Goal: Information Seeking & Learning: Learn about a topic

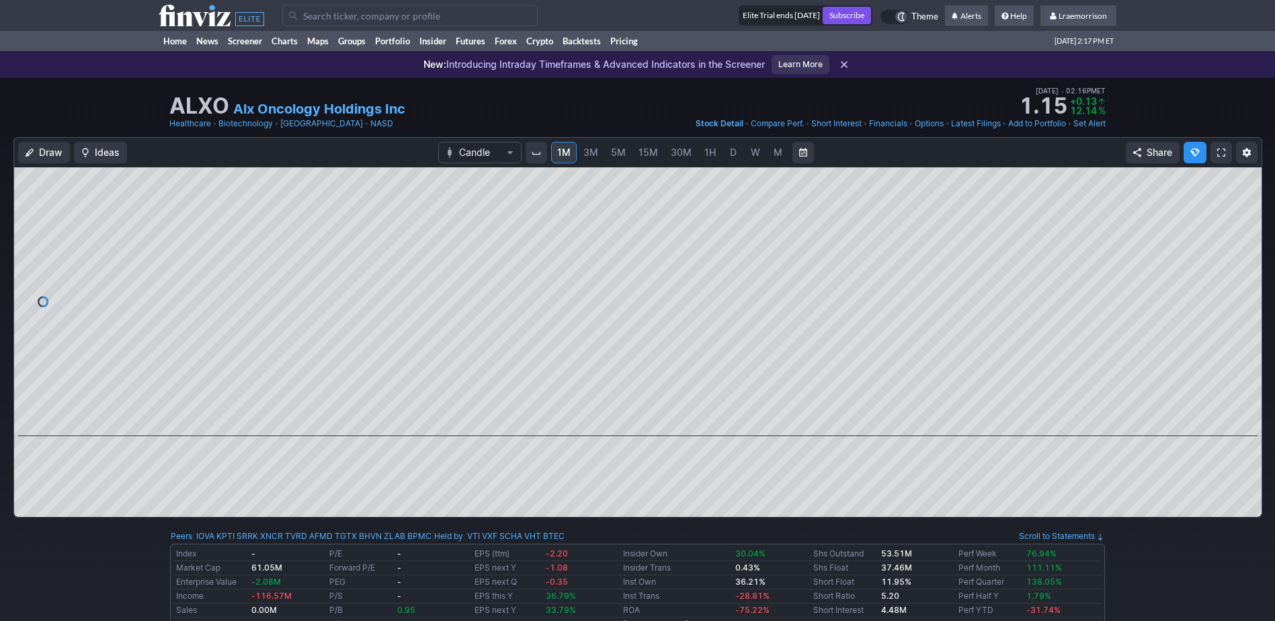
click at [559, 151] on span "1M" at bounding box center [563, 152] width 13 height 11
click at [170, 40] on link "Home" at bounding box center [175, 41] width 33 height 20
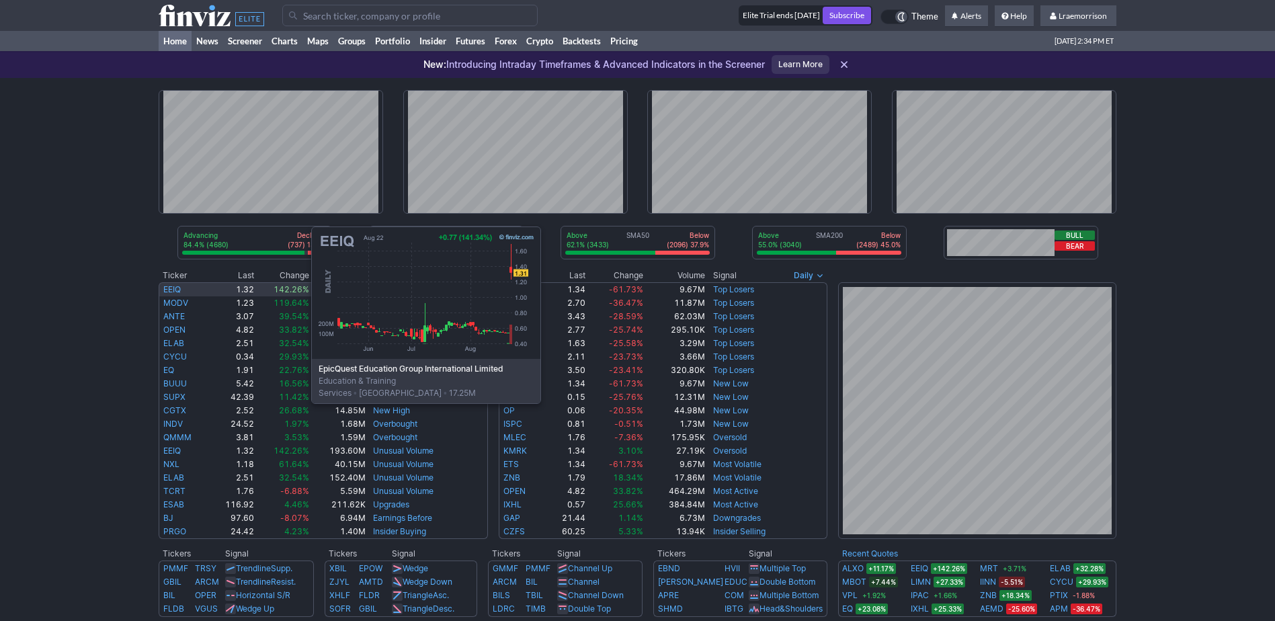
click at [177, 290] on link "EEIQ" at bounding box center [171, 289] width 17 height 10
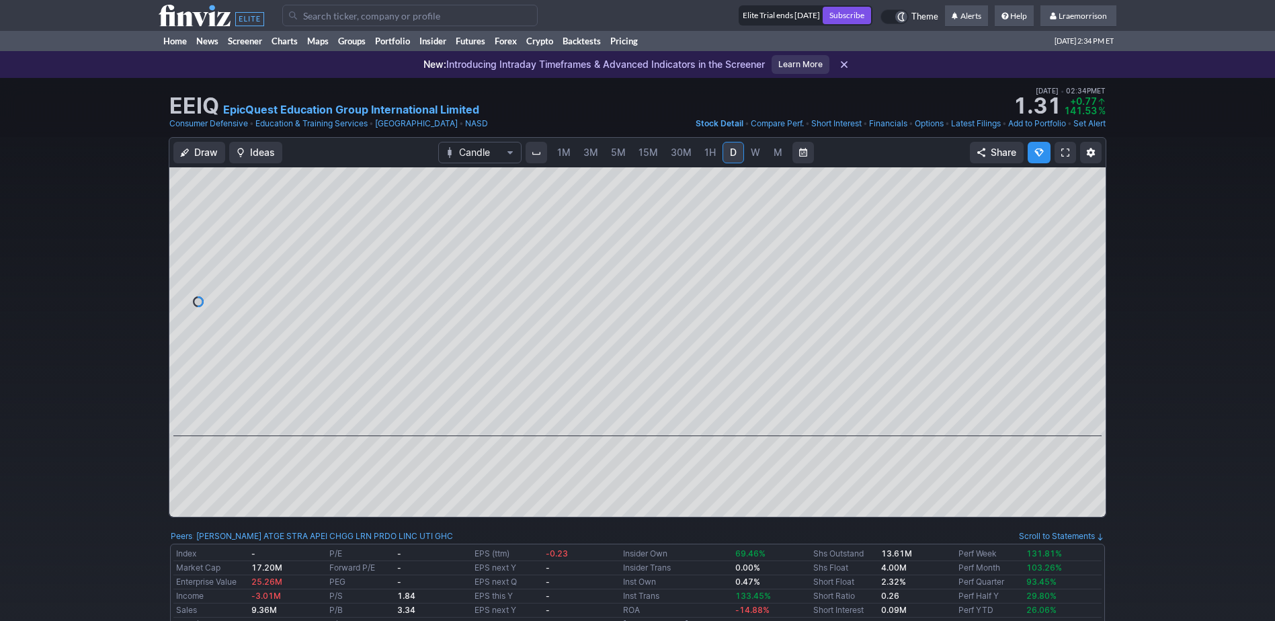
click at [564, 152] on span "1M" at bounding box center [563, 152] width 13 height 11
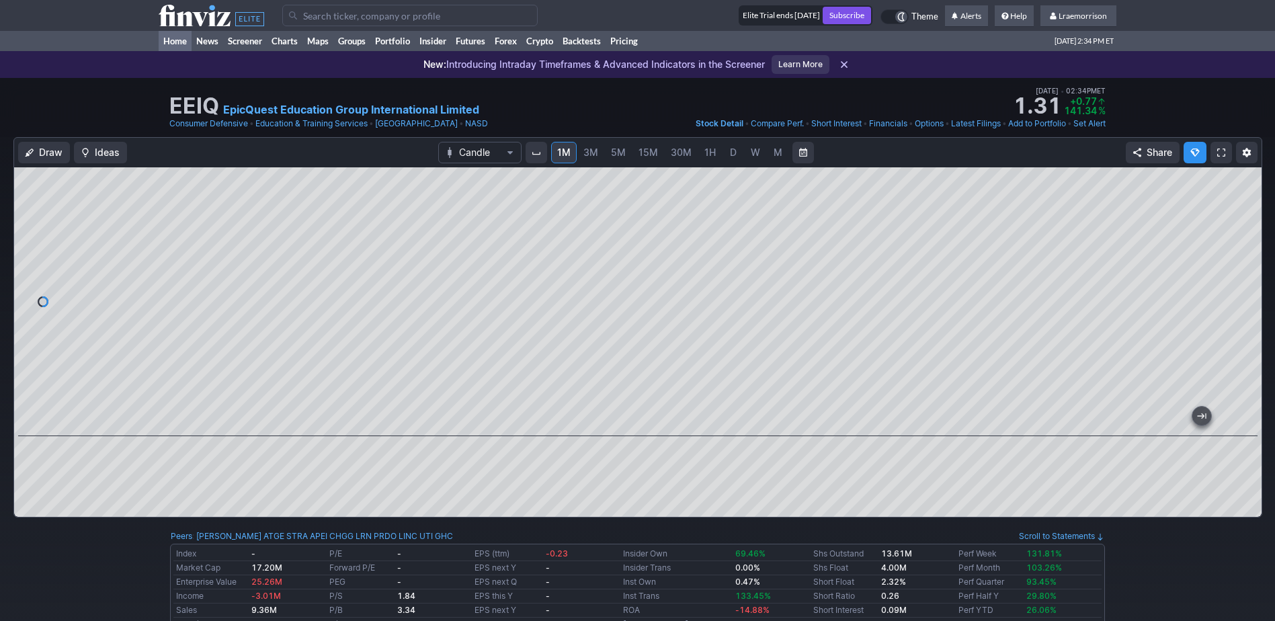
click at [173, 38] on link "Home" at bounding box center [175, 41] width 33 height 20
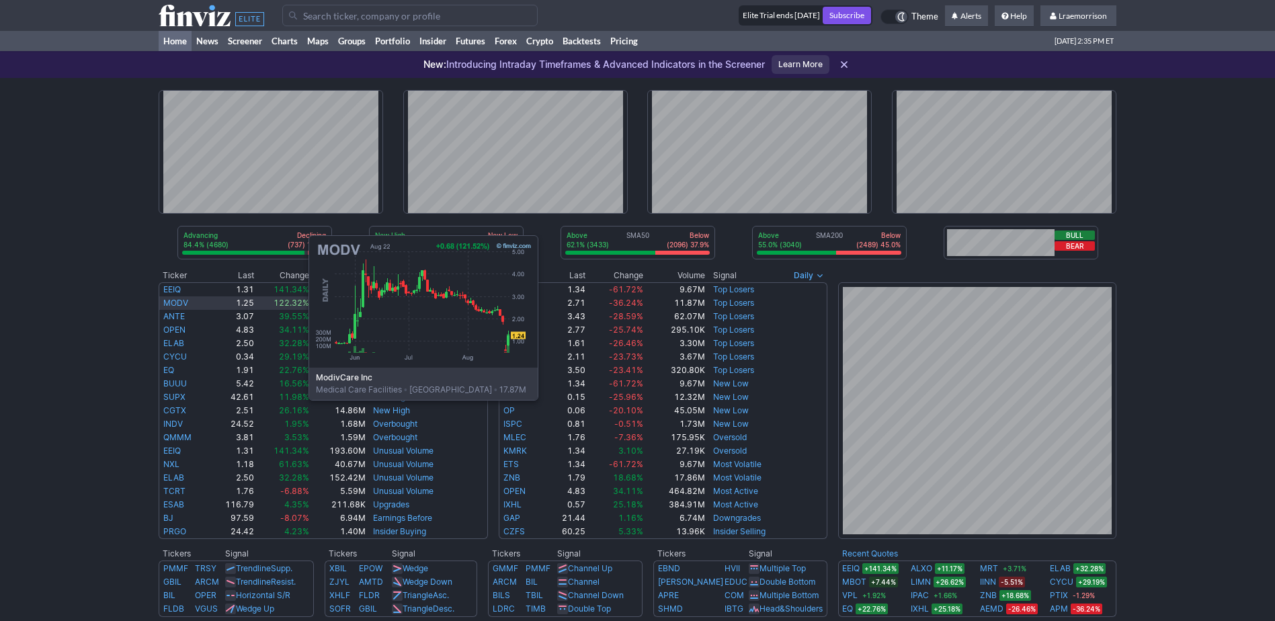
click at [174, 299] on link "MODV" at bounding box center [175, 303] width 25 height 10
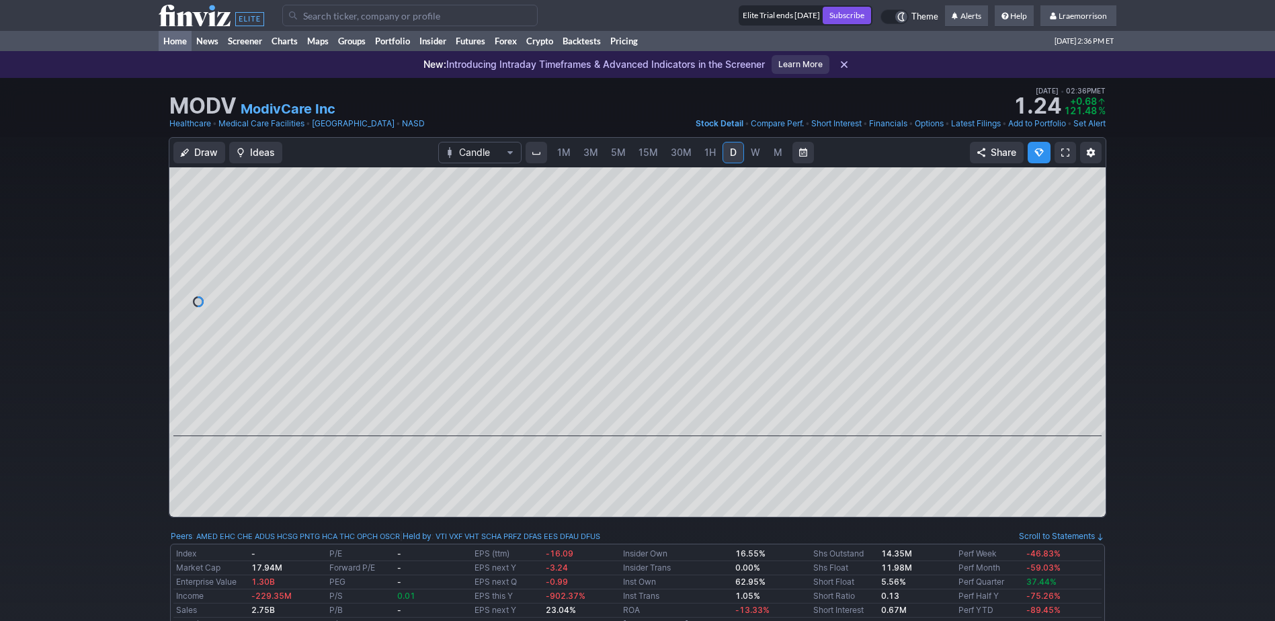
click at [172, 38] on link "Home" at bounding box center [175, 41] width 33 height 20
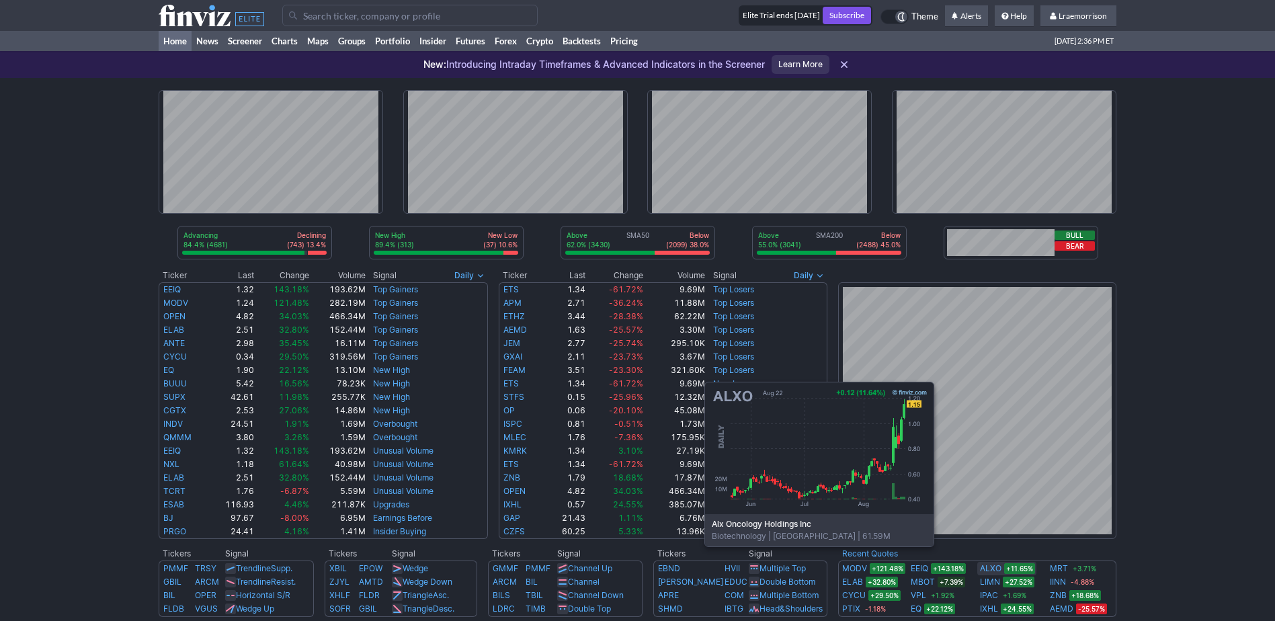
click at [992, 567] on link "ALXO" at bounding box center [991, 568] width 22 height 13
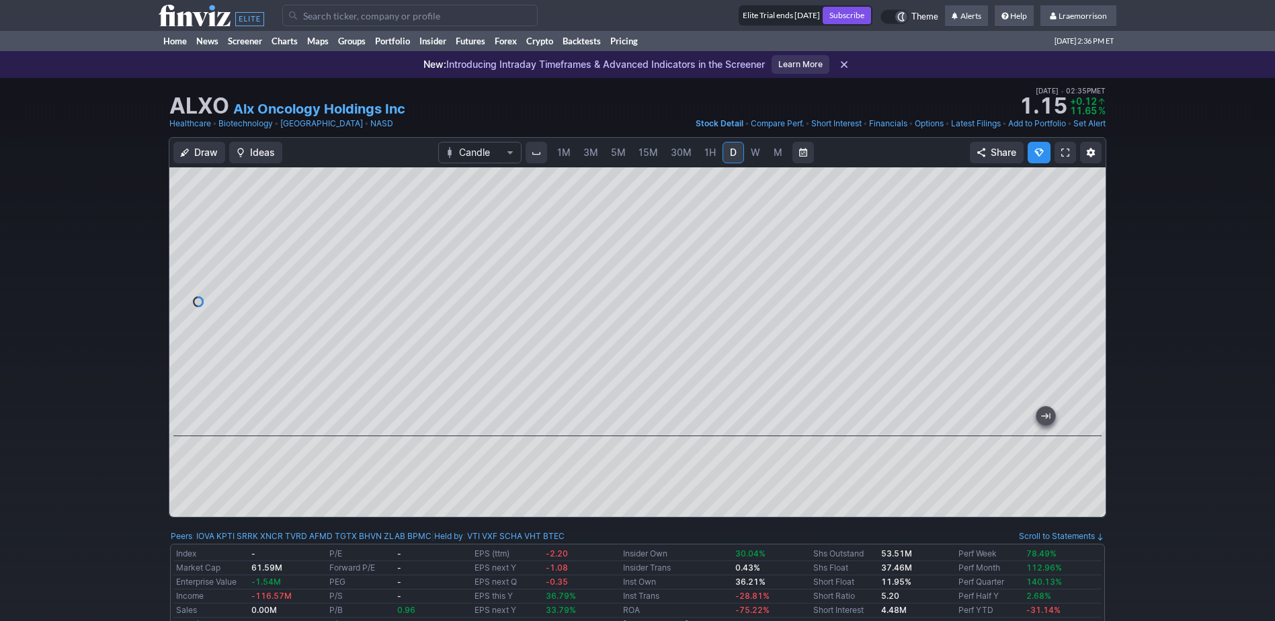
click at [563, 156] on span "1M" at bounding box center [563, 152] width 13 height 11
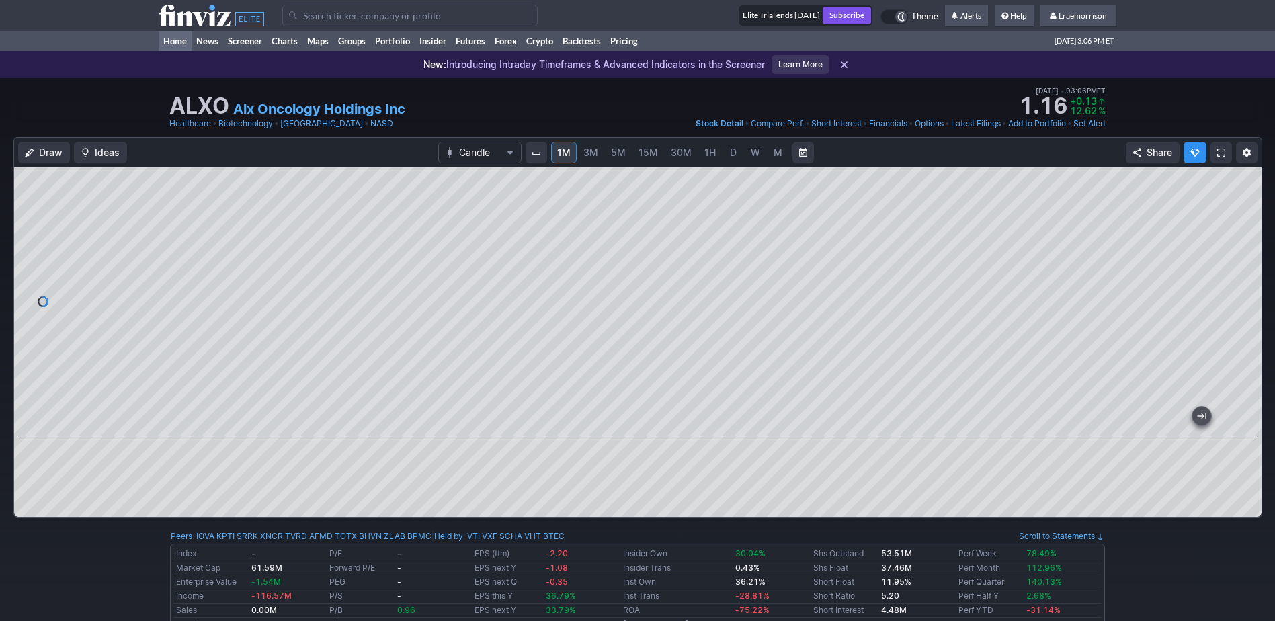
click at [173, 40] on link "Home" at bounding box center [175, 41] width 33 height 20
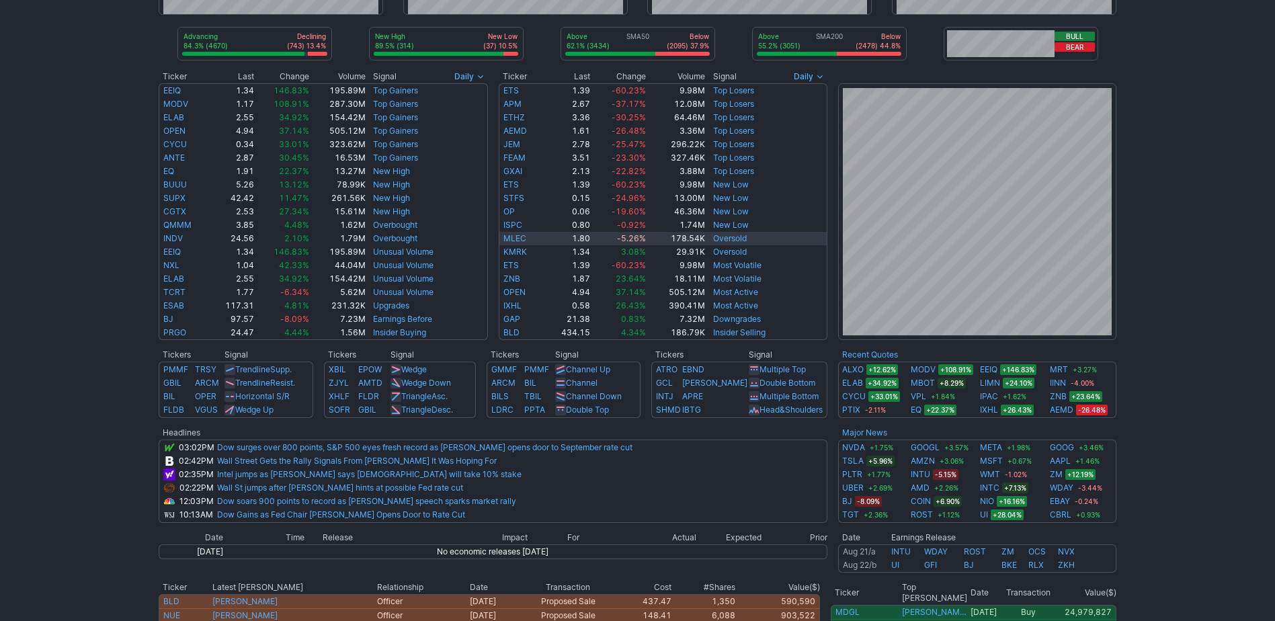
scroll to position [202, 0]
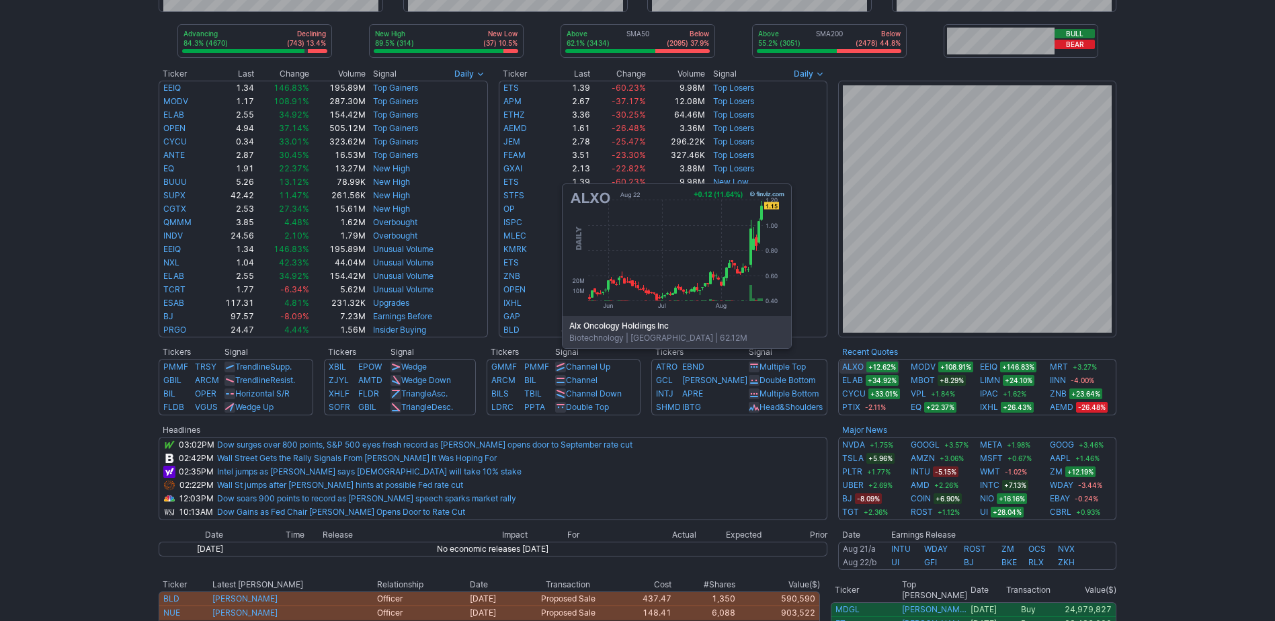
click at [850, 368] on link "ALXO" at bounding box center [853, 366] width 22 height 13
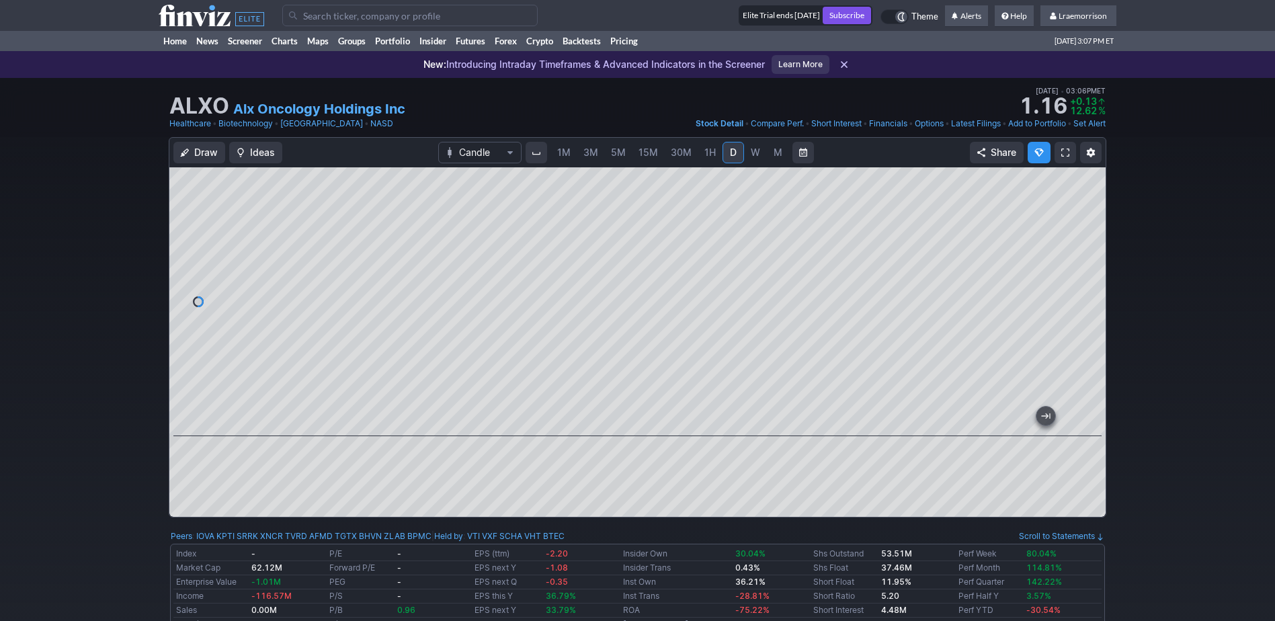
click at [565, 153] on span "1M" at bounding box center [563, 152] width 13 height 11
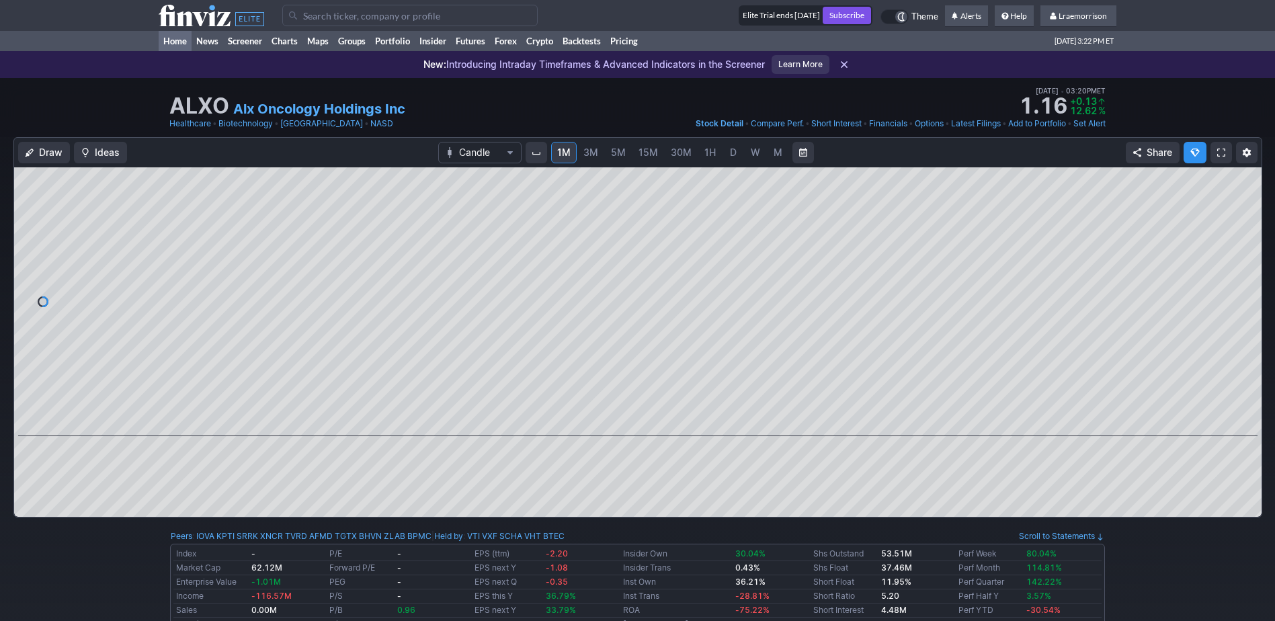
click at [176, 33] on link "Home" at bounding box center [175, 41] width 33 height 20
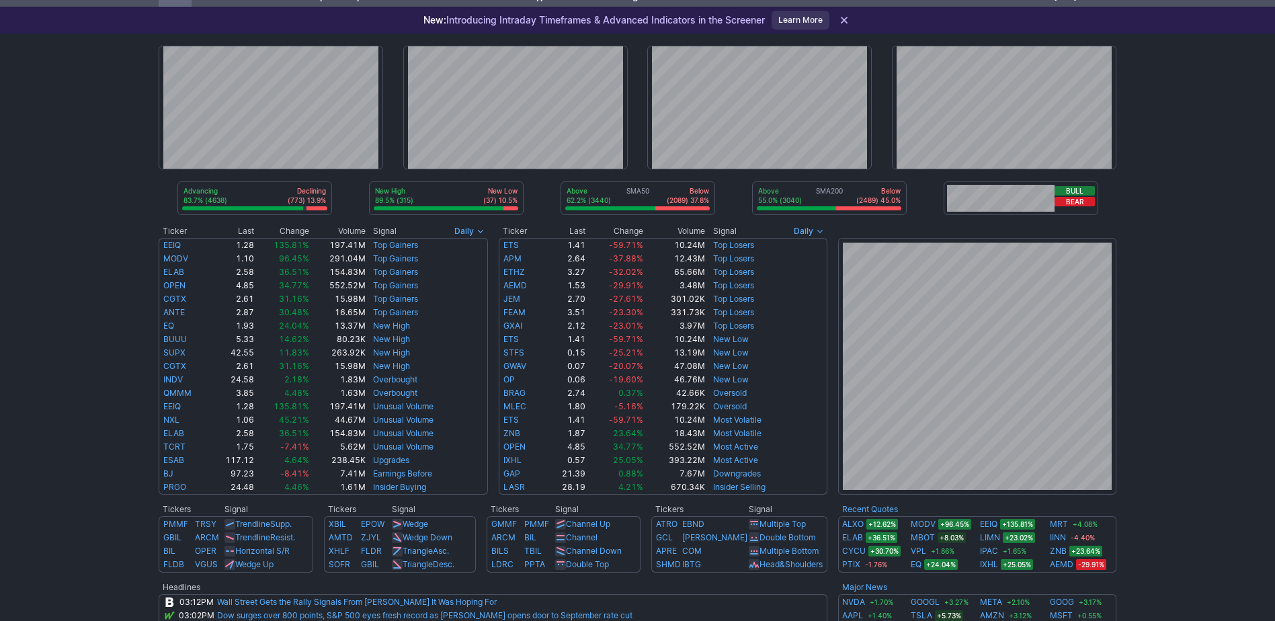
scroll to position [67, 0]
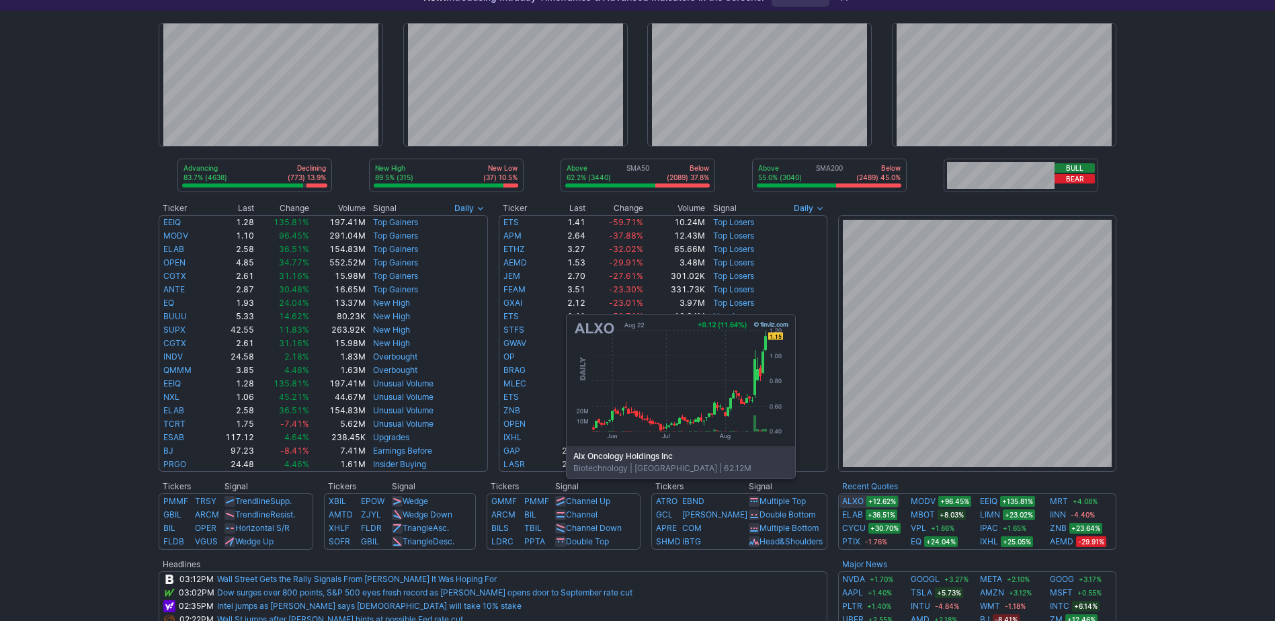
click at [854, 499] on link "ALXO" at bounding box center [853, 501] width 22 height 13
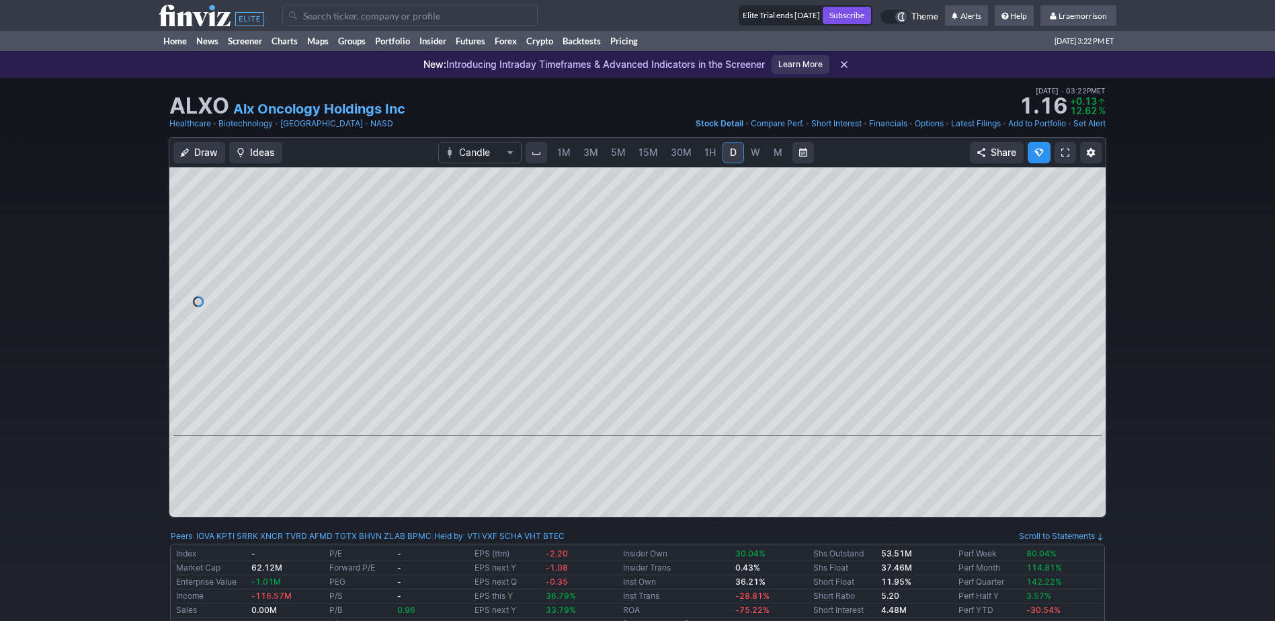
click at [561, 157] on span "1M" at bounding box center [563, 152] width 13 height 11
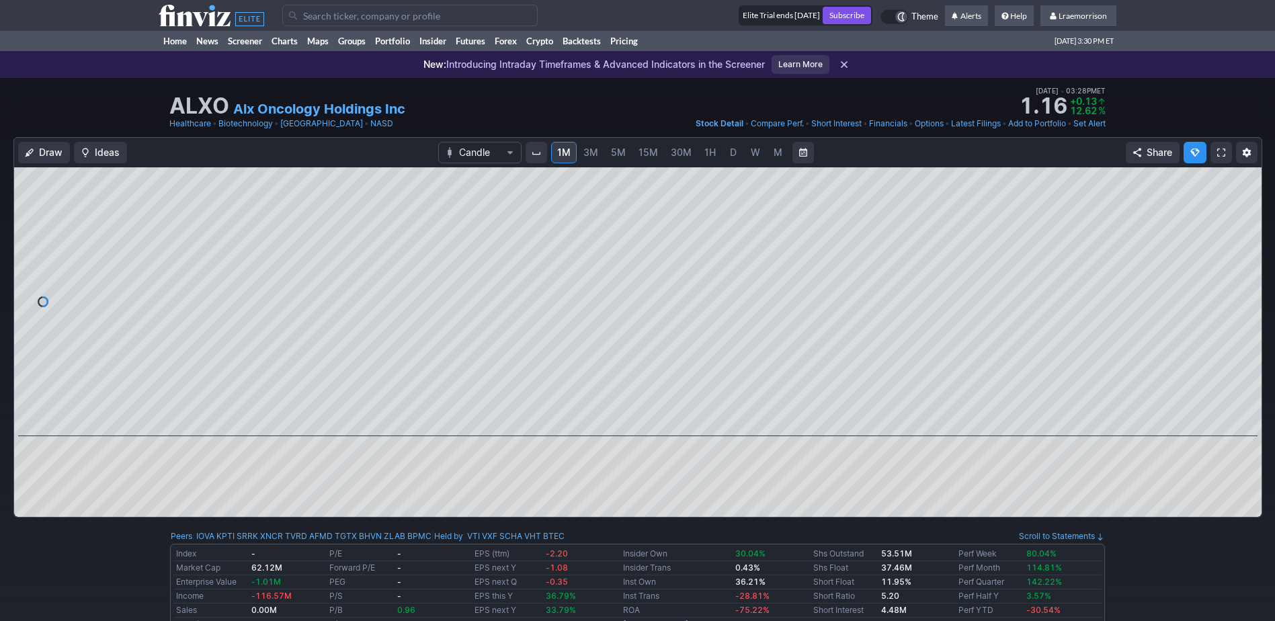
click at [1170, 120] on div "ALXO Alx Oncology Holdings Inc Last Close [DATE] • 03:22PM ET 1.16 Dollar chang…" at bounding box center [637, 107] width 1275 height 59
